Goal: Ask a question

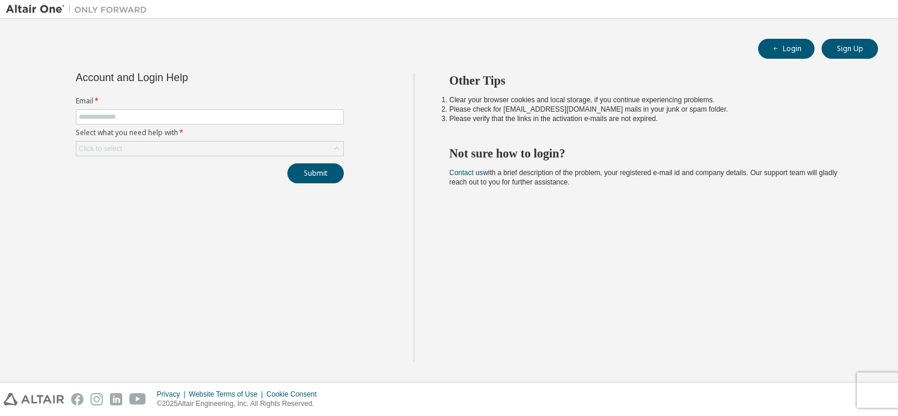
click at [207, 118] on input "text" at bounding box center [210, 116] width 262 height 9
type input "**********"
click at [201, 149] on div "Click to select" at bounding box center [209, 149] width 267 height 14
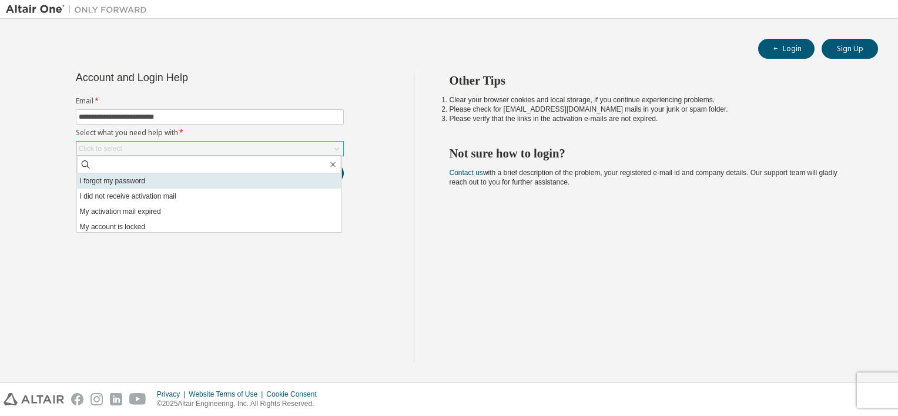
click at [180, 177] on li "I forgot my password" at bounding box center [209, 180] width 264 height 15
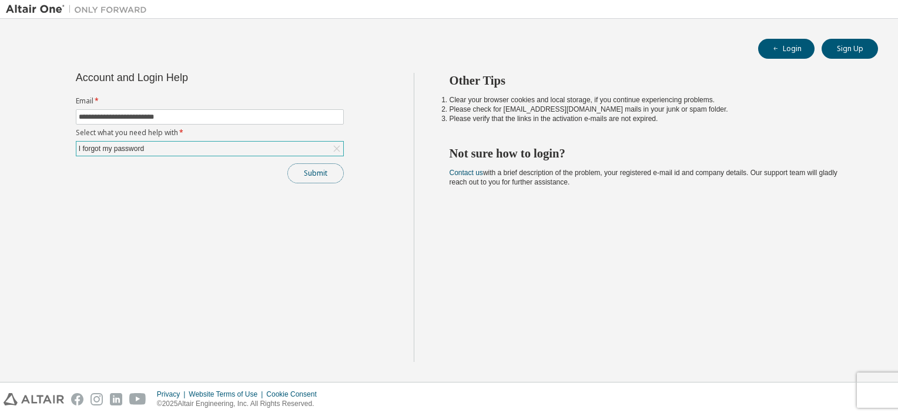
click at [326, 170] on button "Submit" at bounding box center [315, 173] width 56 height 20
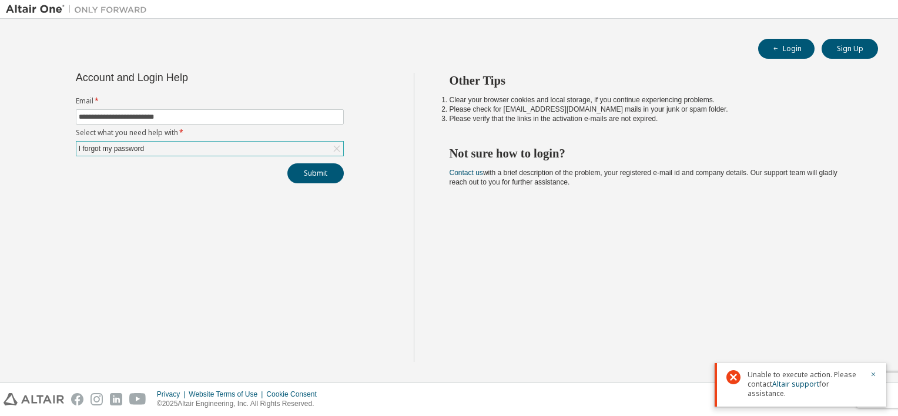
click at [247, 143] on div "I forgot my password" at bounding box center [209, 149] width 267 height 14
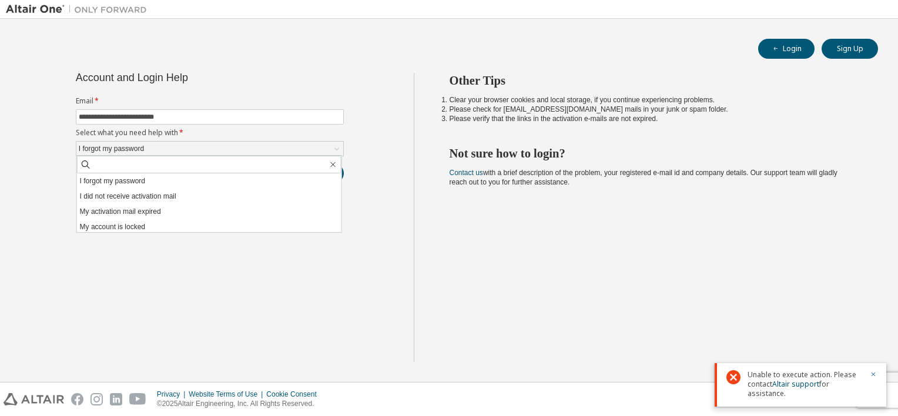
click at [452, 196] on div "Other Tips Clear your browser cookies and local storage, if you continue experi…" at bounding box center [653, 217] width 479 height 289
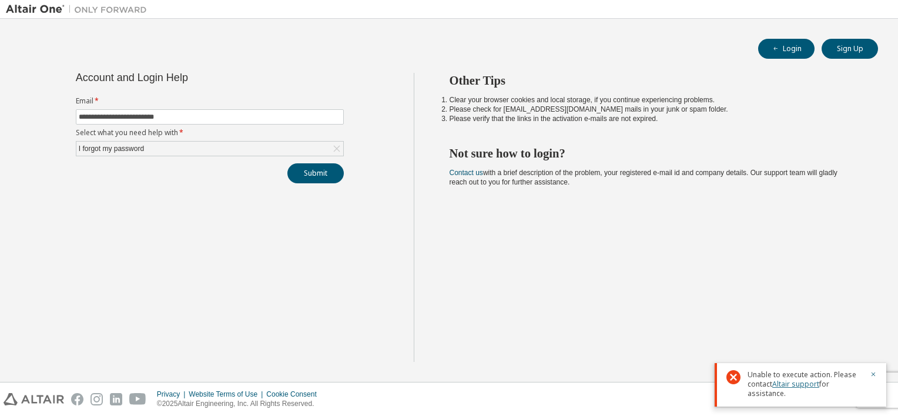
click at [808, 384] on link "Altair support" at bounding box center [795, 384] width 47 height 10
click at [335, 146] on icon at bounding box center [336, 149] width 6 height 6
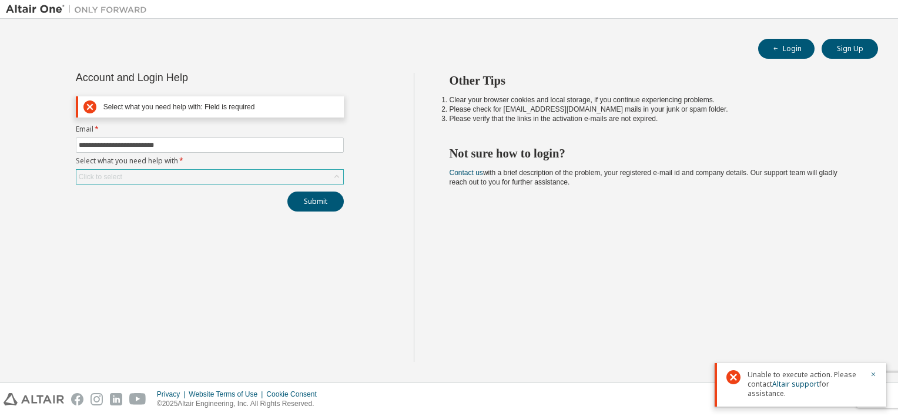
click at [254, 177] on div "Click to select" at bounding box center [209, 177] width 267 height 14
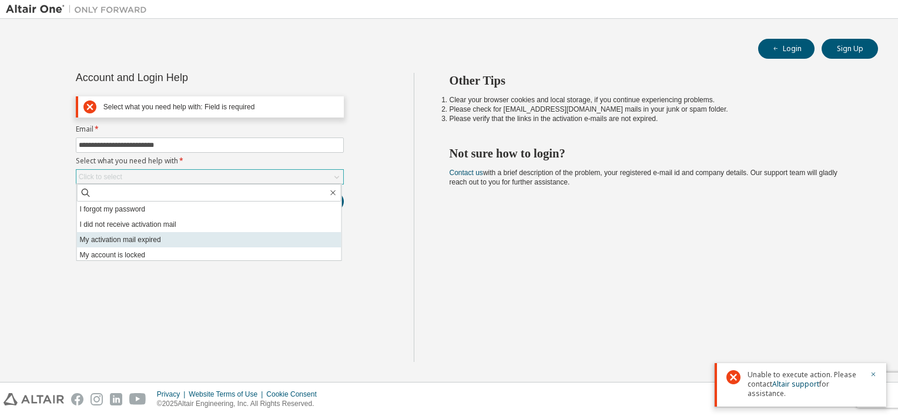
click at [155, 239] on li "My activation mail expired" at bounding box center [209, 239] width 264 height 15
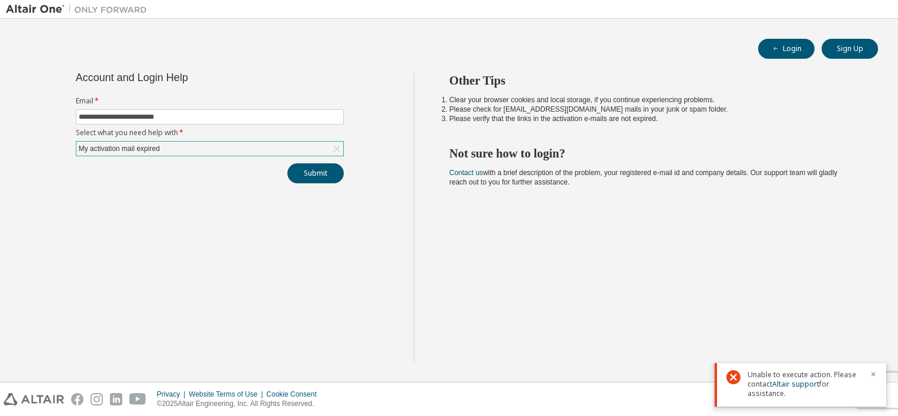
click at [229, 148] on div "My activation mail expired" at bounding box center [209, 149] width 267 height 14
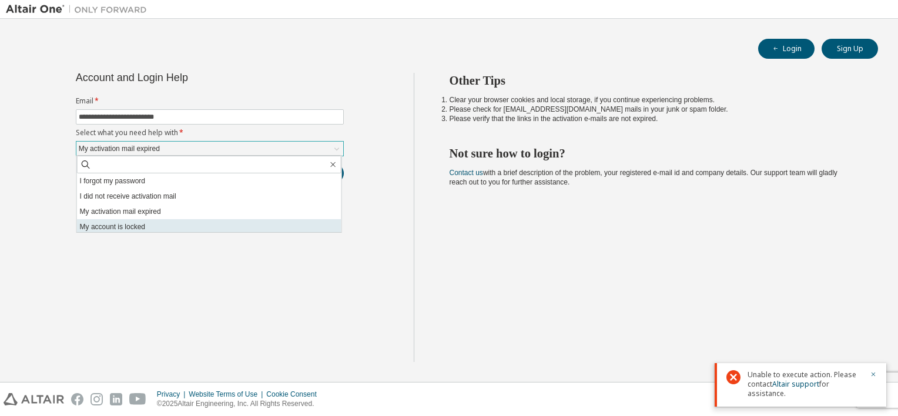
click at [162, 226] on li "My account is locked" at bounding box center [209, 226] width 264 height 15
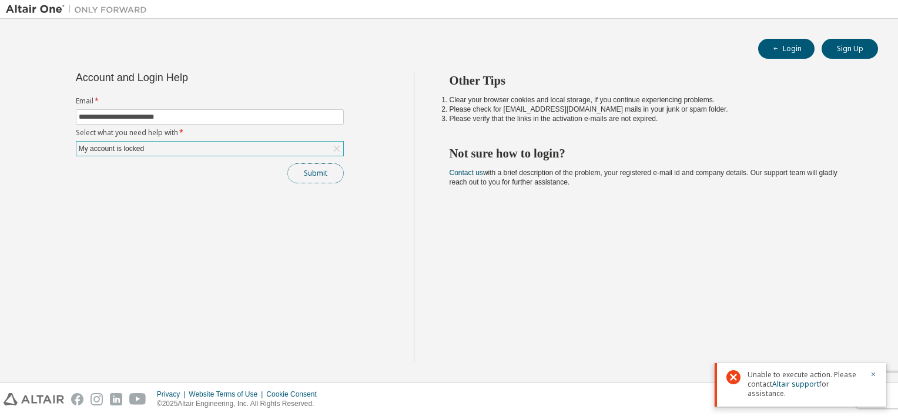
click at [308, 172] on button "Submit" at bounding box center [315, 173] width 56 height 20
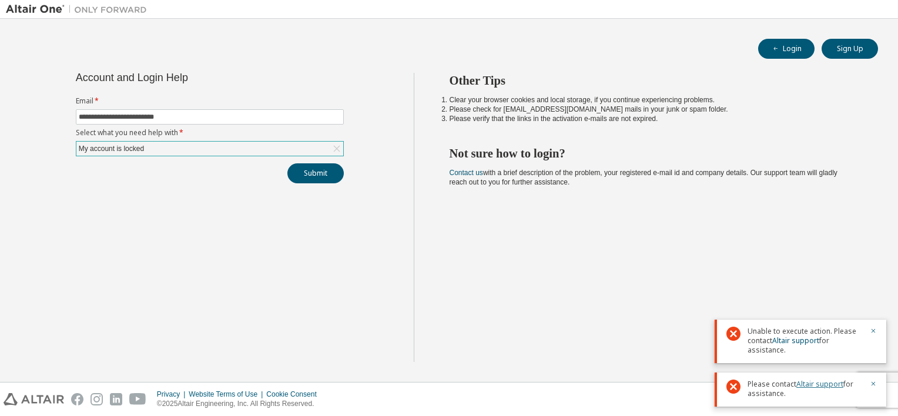
click at [812, 384] on link "Altair support" at bounding box center [819, 384] width 47 height 10
